Goal: Task Accomplishment & Management: Manage account settings

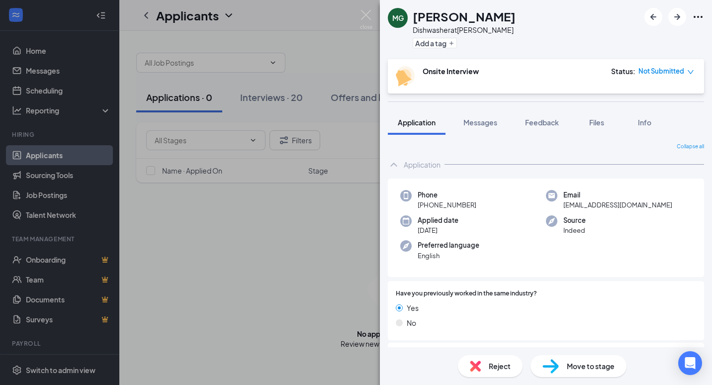
drag, startPoint x: 259, startPoint y: 188, endPoint x: 276, endPoint y: 89, distance: 99.9
click at [260, 188] on div "MG Matisse Gadan Dishwasher at [PERSON_NAME] Add a tag Onsite Interview Status …" at bounding box center [356, 192] width 712 height 385
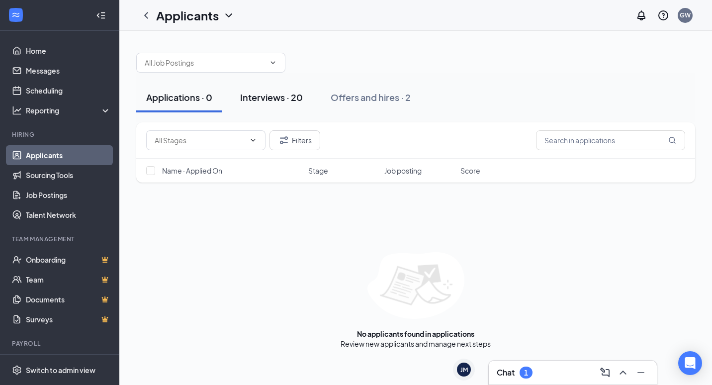
click at [279, 107] on button "Interviews · 20" at bounding box center [271, 98] width 83 height 30
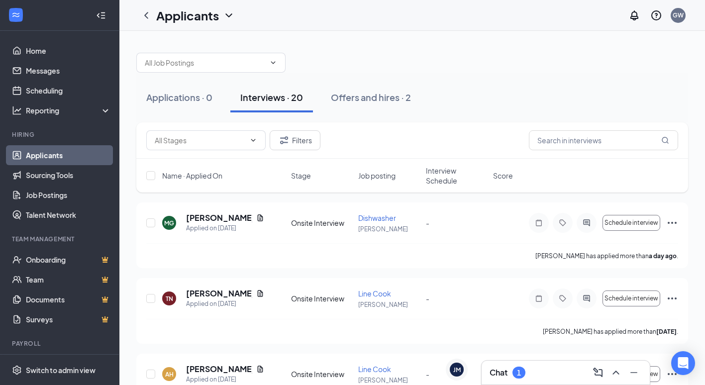
click at [527, 372] on div "Chat 1" at bounding box center [566, 373] width 152 height 16
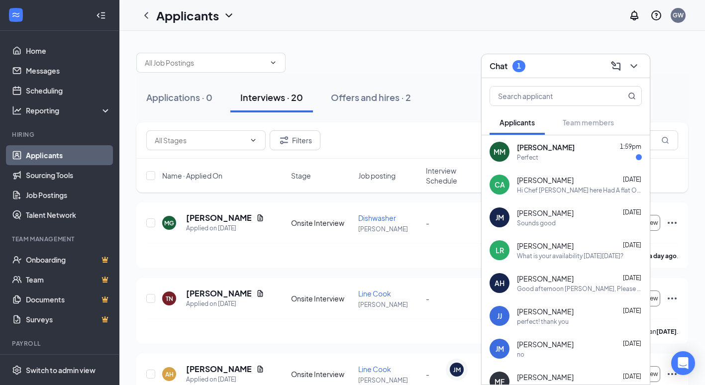
click at [544, 147] on span "[PERSON_NAME]" at bounding box center [546, 147] width 58 height 10
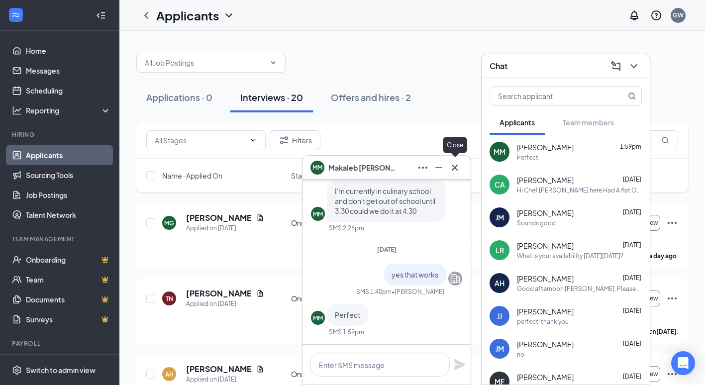
click at [453, 167] on icon "Cross" at bounding box center [455, 168] width 12 height 12
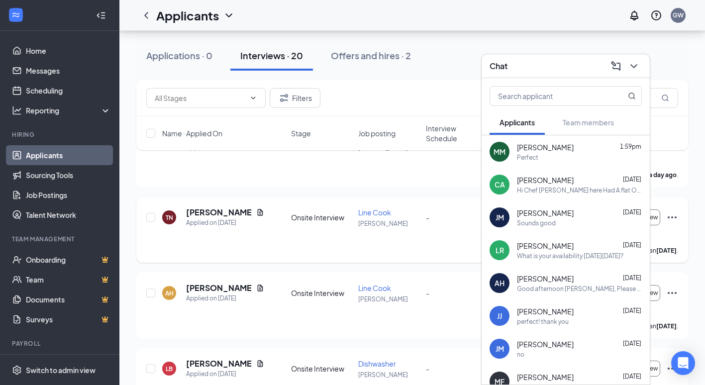
scroll to position [100, 0]
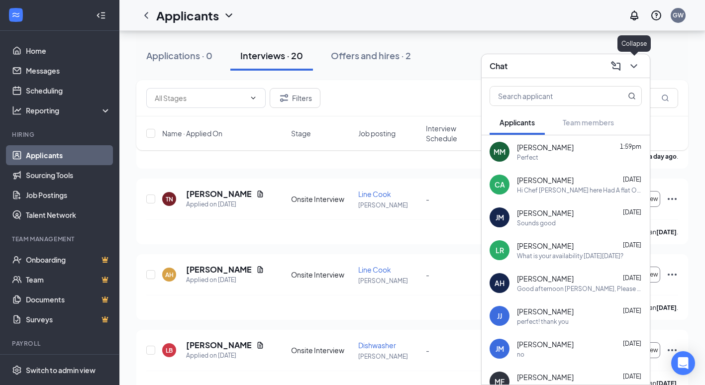
click at [633, 65] on icon "ChevronDown" at bounding box center [634, 66] width 12 height 12
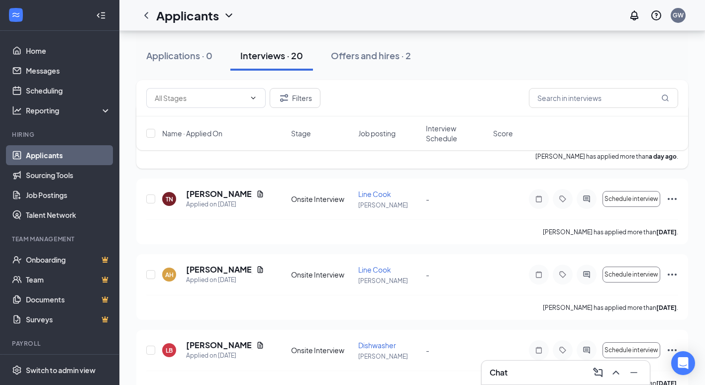
scroll to position [0, 0]
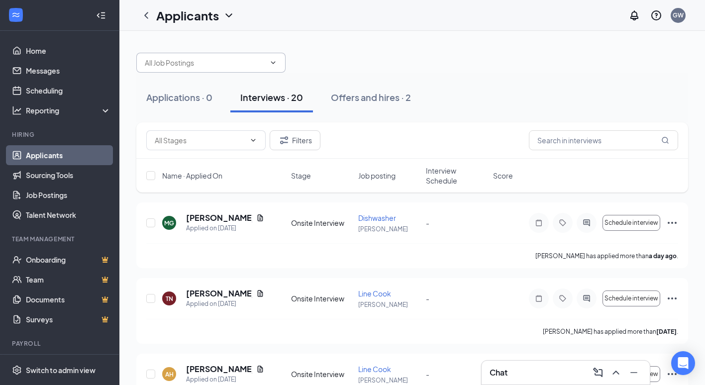
click at [252, 67] on input "text" at bounding box center [205, 62] width 120 height 11
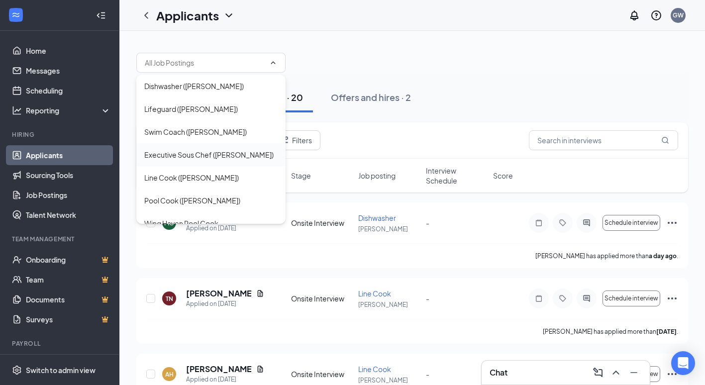
click at [211, 157] on div "Executive Sous Chef ([PERSON_NAME])" at bounding box center [208, 154] width 129 height 11
type input "Executive Sous Chef ([PERSON_NAME])"
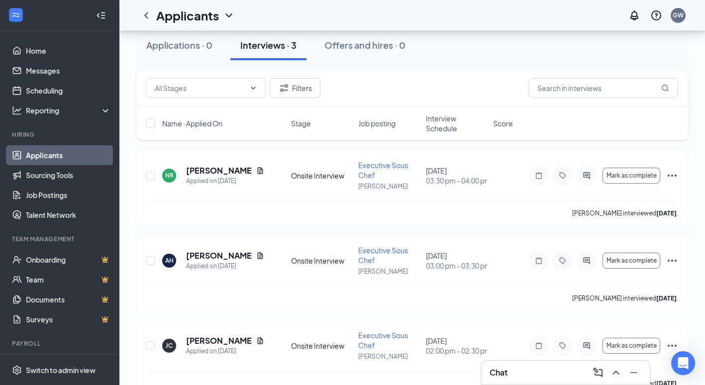
scroll to position [96, 0]
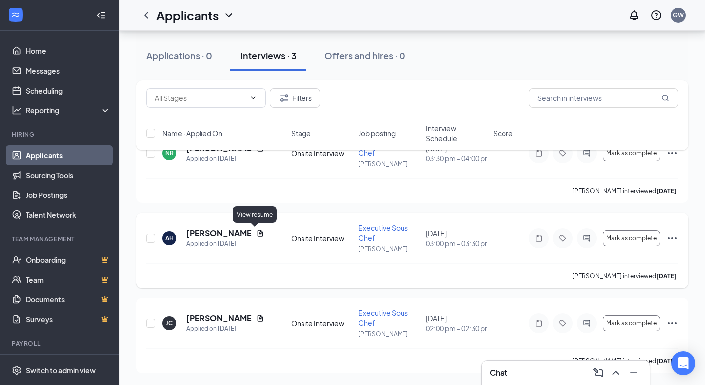
click at [256, 233] on icon "Document" at bounding box center [260, 233] width 8 height 8
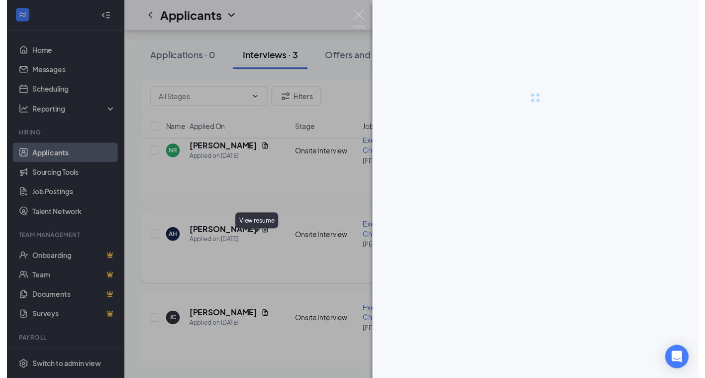
scroll to position [86, 0]
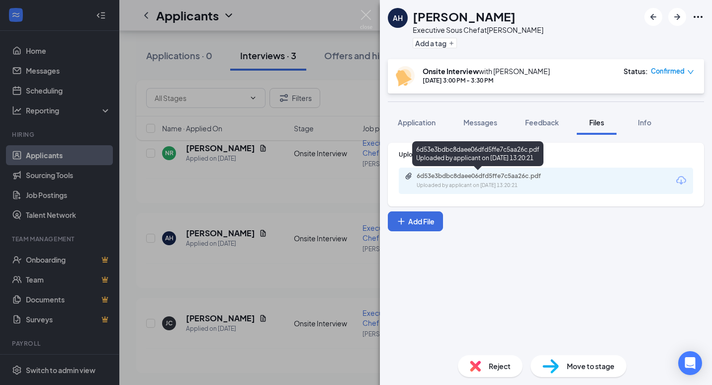
click at [474, 181] on div "6d53e3bdbc8daee06dfd5ffe7c5aa26c.pdf Uploaded by applicant on [DATE] 13:20:21" at bounding box center [485, 180] width 161 height 17
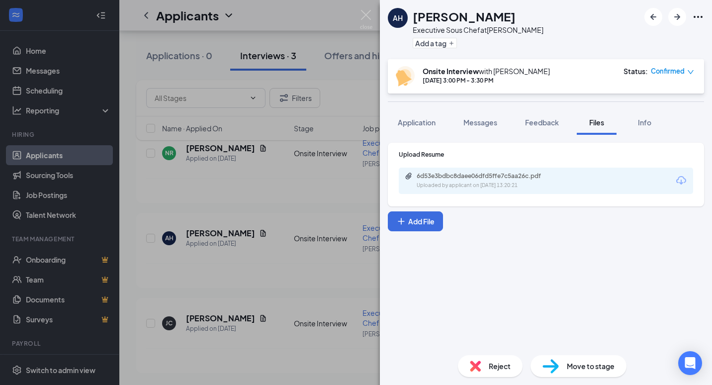
click at [289, 274] on div "AH [PERSON_NAME] Executive Sous Chef at [PERSON_NAME] Add a tag Onsite Intervie…" at bounding box center [356, 192] width 712 height 385
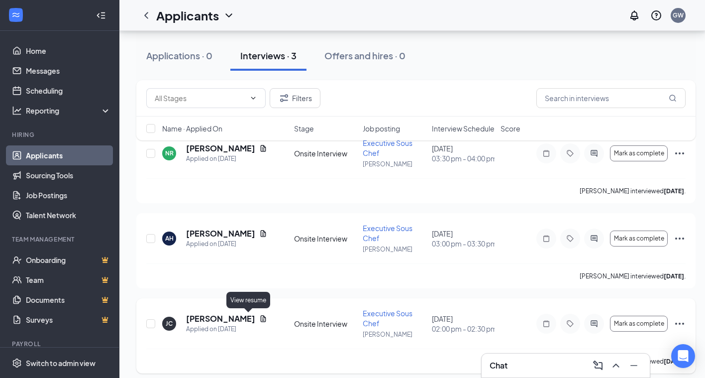
click at [260, 321] on icon "Document" at bounding box center [262, 318] width 5 height 6
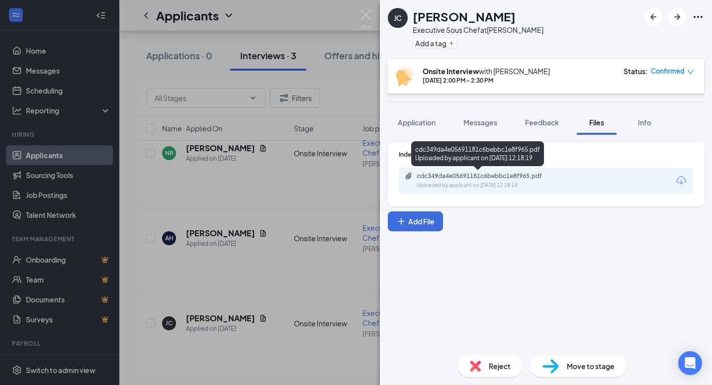
click at [471, 179] on div "cdc349da4e05691181c6bebbc1e8f965.pdf" at bounding box center [486, 176] width 139 height 8
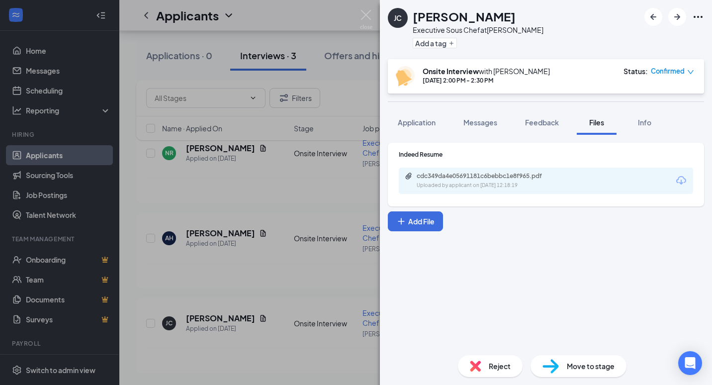
click at [363, 319] on div "[PERSON_NAME] Executive Sous Chef at [PERSON_NAME] Add a tag Onsite Interview w…" at bounding box center [356, 192] width 712 height 385
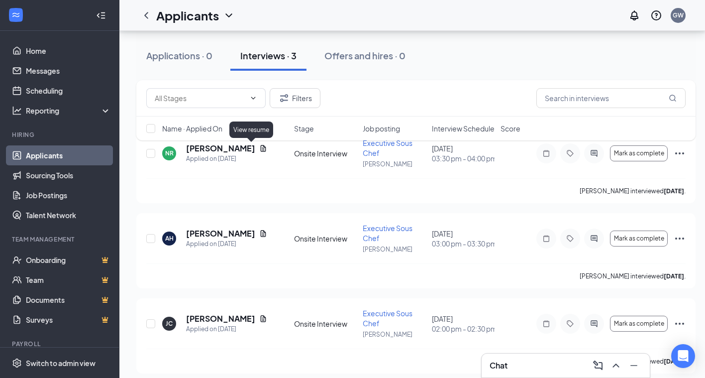
click at [250, 149] on div "Filters Name · Applied On Stage Job posting Interview Schedule Score" at bounding box center [415, 115] width 559 height 70
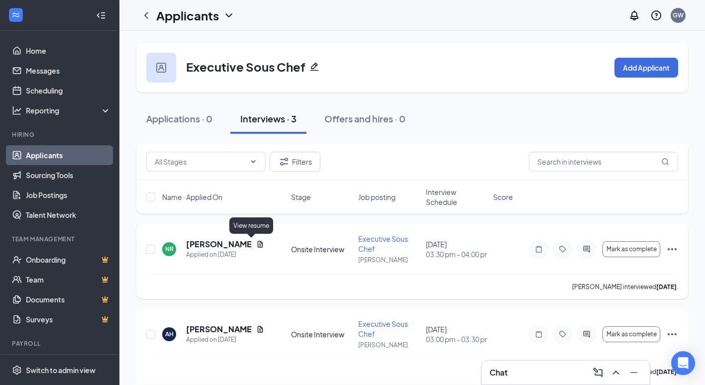
click at [257, 244] on icon "Document" at bounding box center [259, 244] width 5 height 6
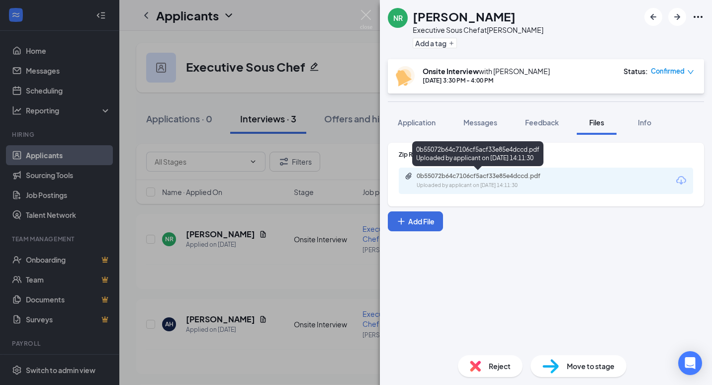
click at [448, 176] on div "0b55072b64c7106cf5acf33e85e4dccd.pdf" at bounding box center [486, 176] width 139 height 8
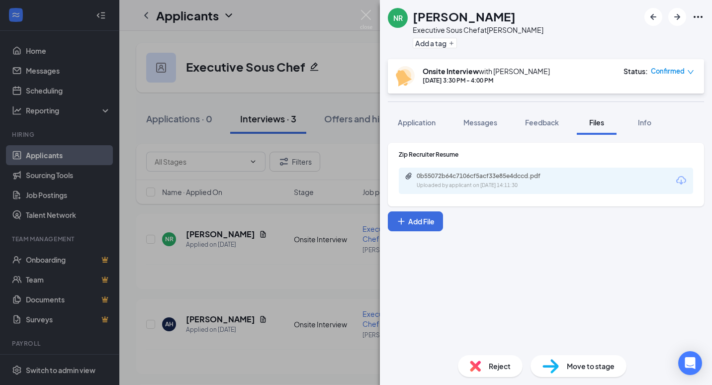
click at [319, 275] on div "NR [PERSON_NAME] Executive Sous Chef at [PERSON_NAME] Add a tag Onsite Intervie…" at bounding box center [356, 192] width 712 height 385
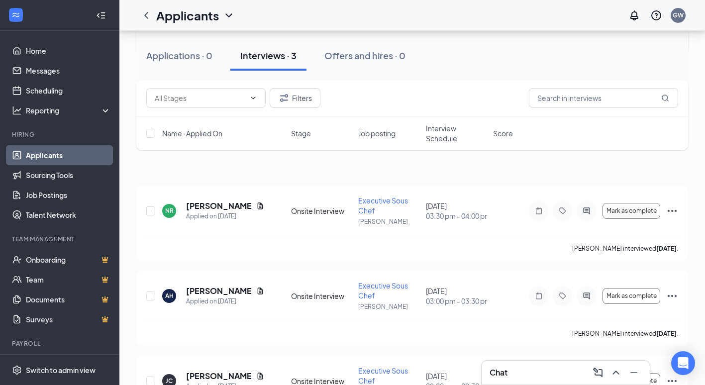
scroll to position [96, 0]
